Goal: Task Accomplishment & Management: Use online tool/utility

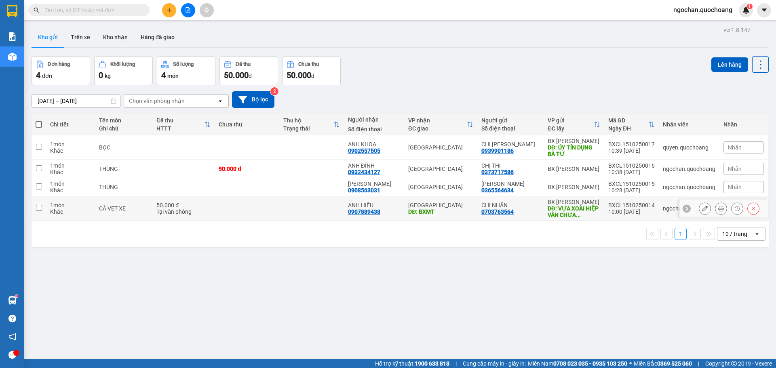
click at [40, 209] on input "checkbox" at bounding box center [39, 208] width 6 height 6
checkbox input "true"
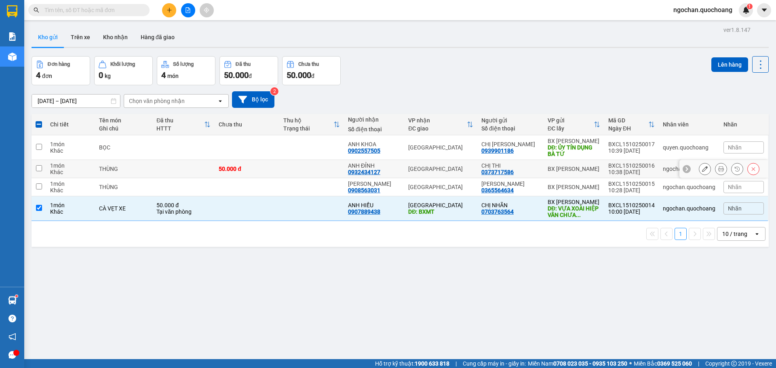
click at [40, 168] on input "checkbox" at bounding box center [39, 168] width 6 height 6
checkbox input "true"
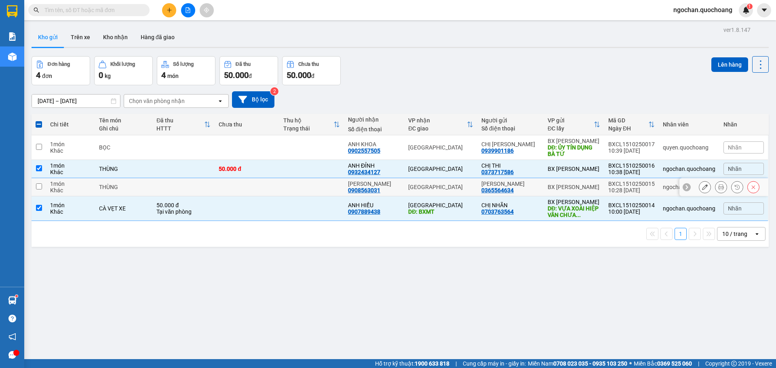
click at [39, 188] on input "checkbox" at bounding box center [39, 187] width 6 height 6
checkbox input "true"
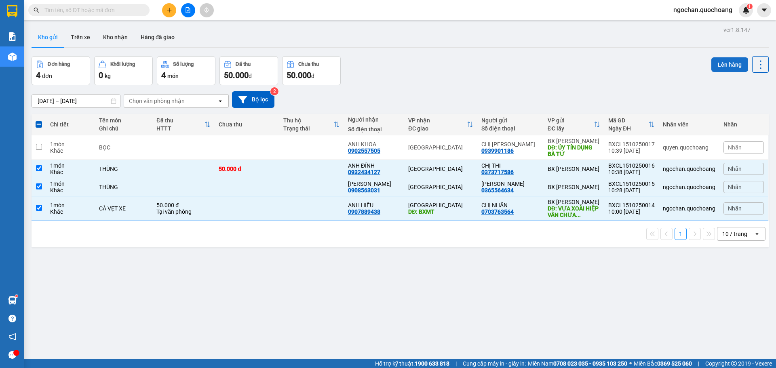
click at [726, 63] on button "Lên hàng" at bounding box center [730, 64] width 37 height 15
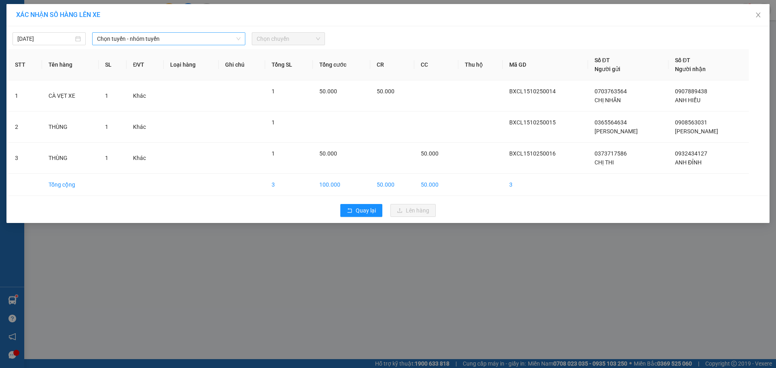
click at [238, 35] on span "Chọn tuyến - nhóm tuyến" at bounding box center [169, 39] width 144 height 12
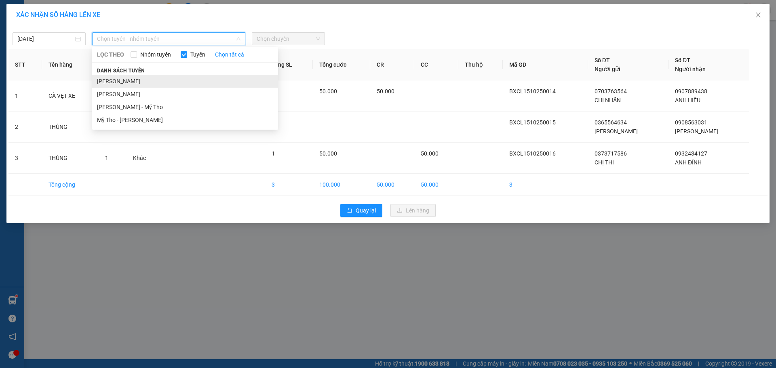
click at [172, 80] on li "[PERSON_NAME]" at bounding box center [185, 81] width 186 height 13
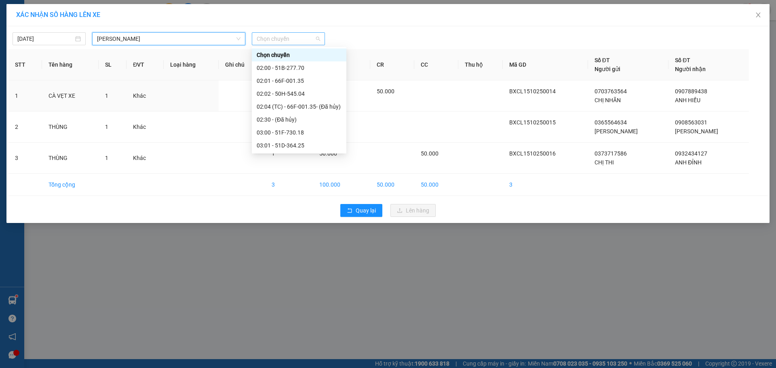
click at [319, 34] on span "Chọn chuyến" at bounding box center [288, 39] width 63 height 12
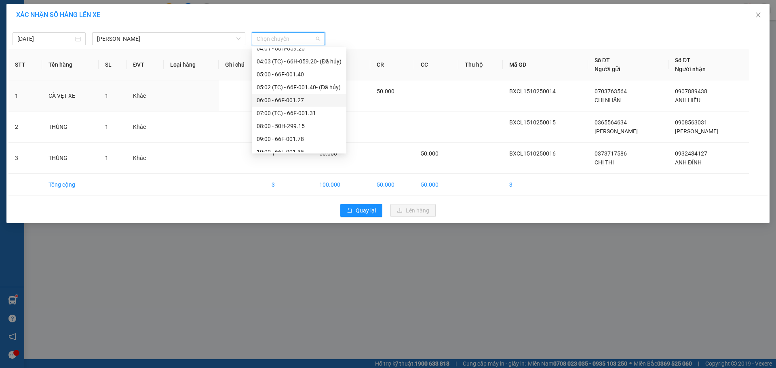
scroll to position [202, 0]
click at [311, 140] on div "11:00 (TC) - 66F-001.66" at bounding box center [299, 137] width 85 height 9
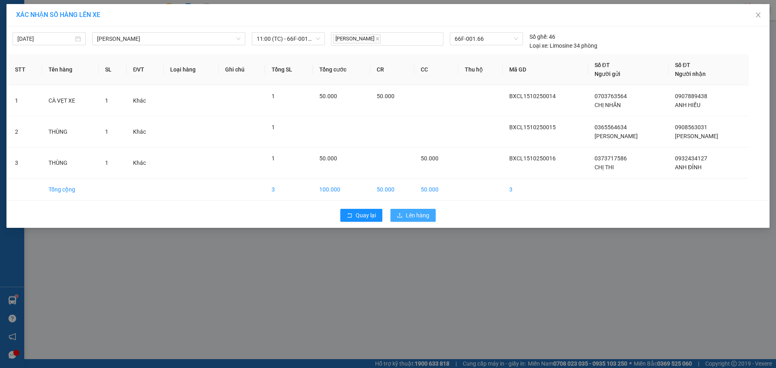
click at [419, 216] on span "Lên hàng" at bounding box center [417, 215] width 23 height 9
